Goal: Navigation & Orientation: Go to known website

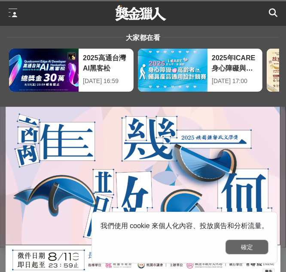
click at [242, 246] on button "確定" at bounding box center [247, 246] width 43 height 15
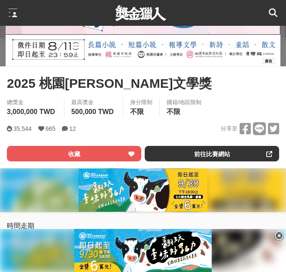
scroll to position [211, 0]
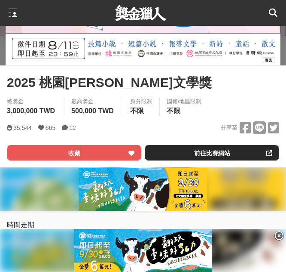
click at [216, 155] on link "前往比賽網站" at bounding box center [212, 152] width 135 height 15
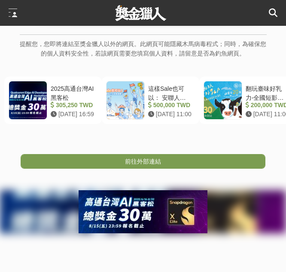
scroll to position [186, 0]
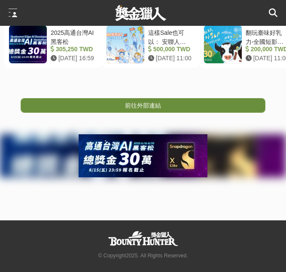
click at [216, 106] on link "前往外部連結" at bounding box center [143, 105] width 245 height 15
